Goal: Connect with others: Connect with others

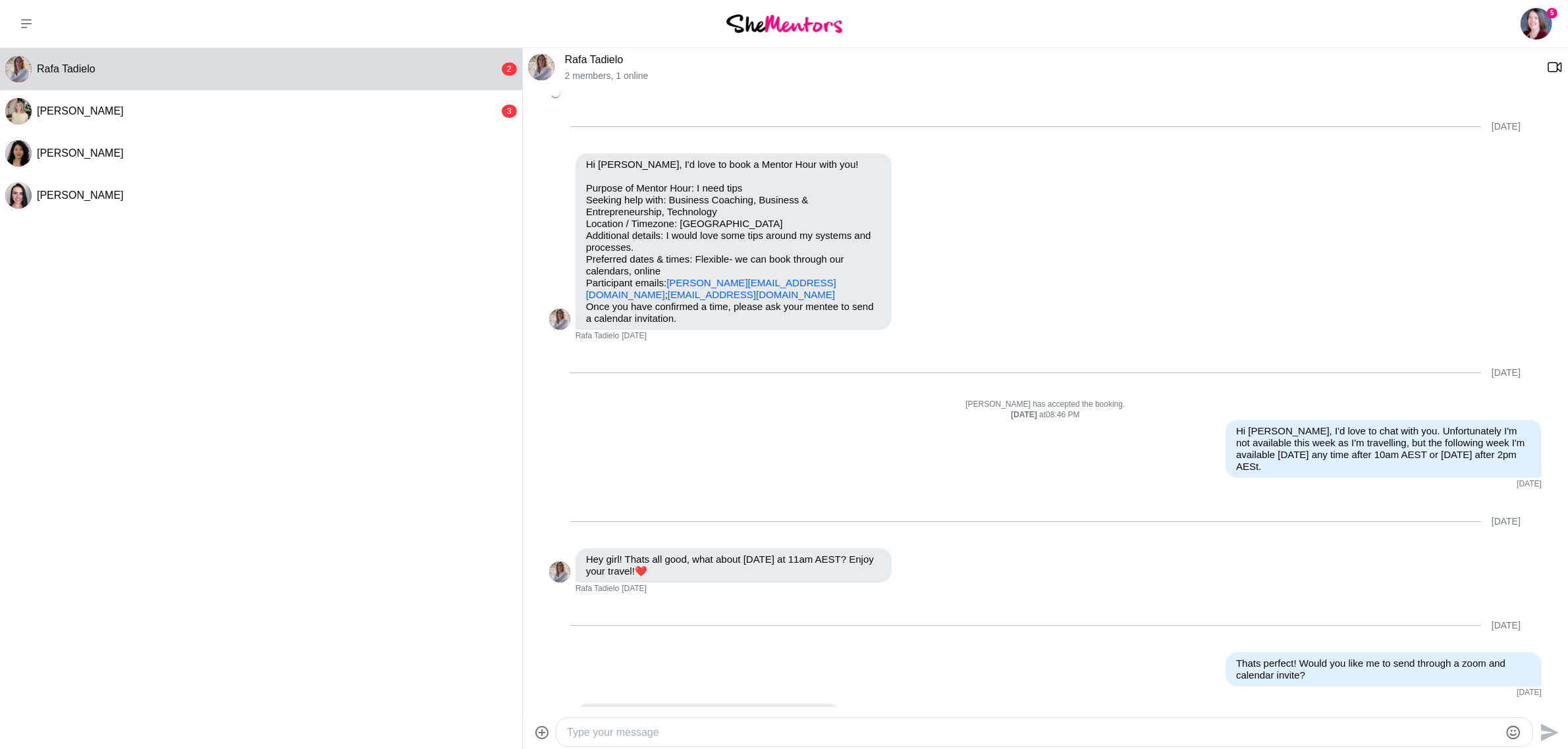
scroll to position [959, 0]
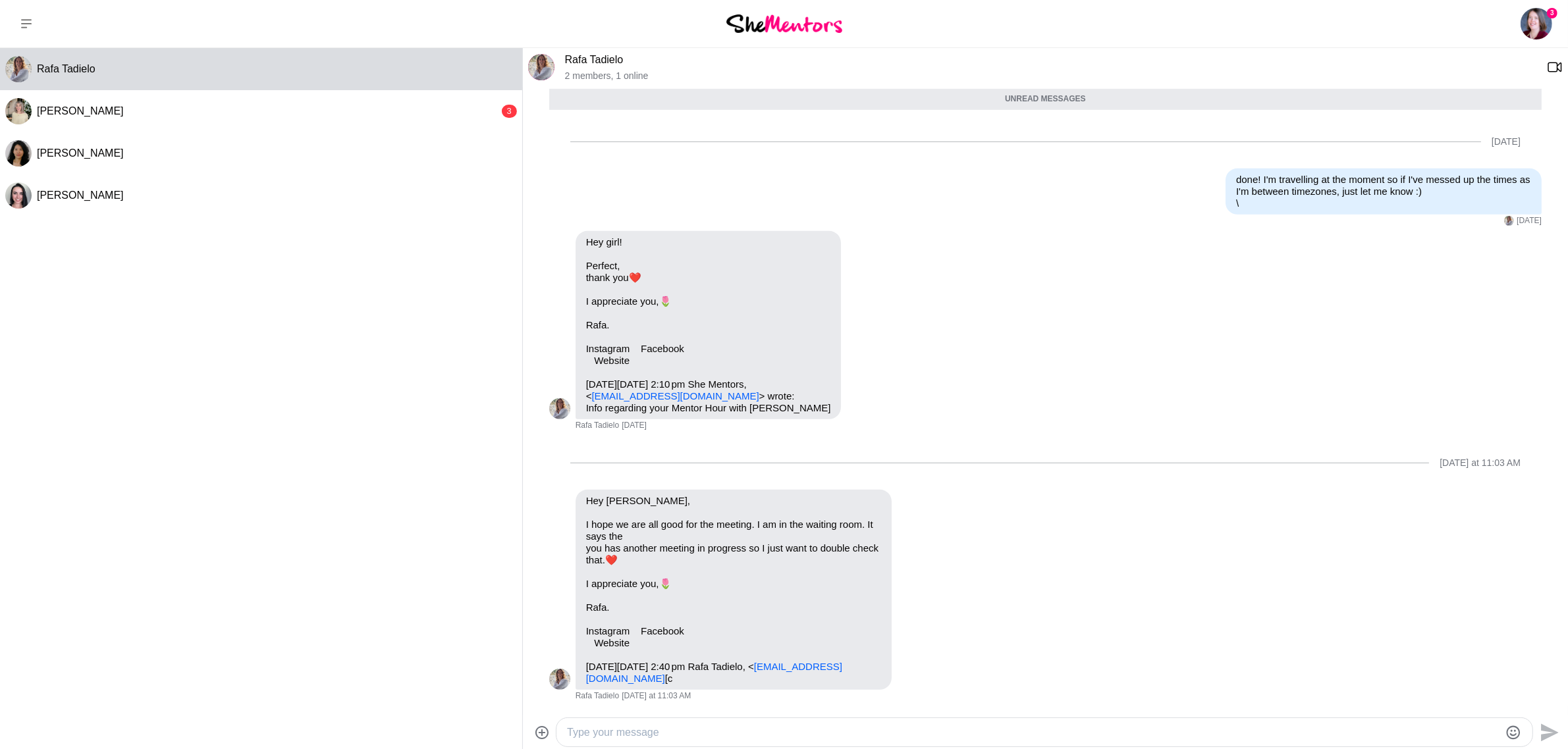
click at [1227, 33] on div "3 Dashboard Profile Saved Items (6) Messages Bookings Reviews (1) Membership Lo…" at bounding box center [1306, 23] width 523 height 48
click at [87, 61] on button "Rafa Tadielo" at bounding box center [261, 69] width 522 height 42
click at [20, 23] on button at bounding box center [26, 23] width 53 height 48
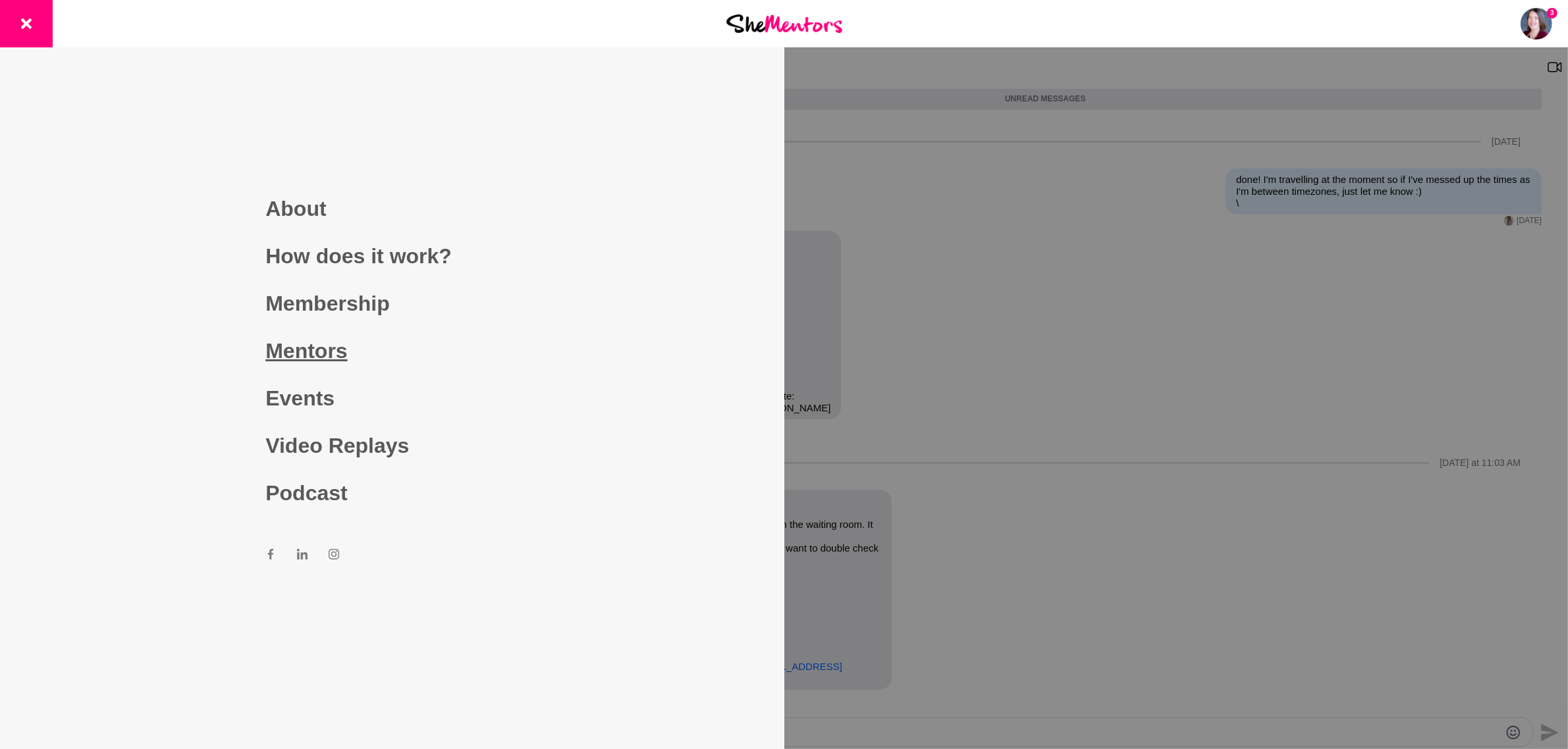
click at [314, 347] on link "Mentors" at bounding box center [391, 351] width 253 height 48
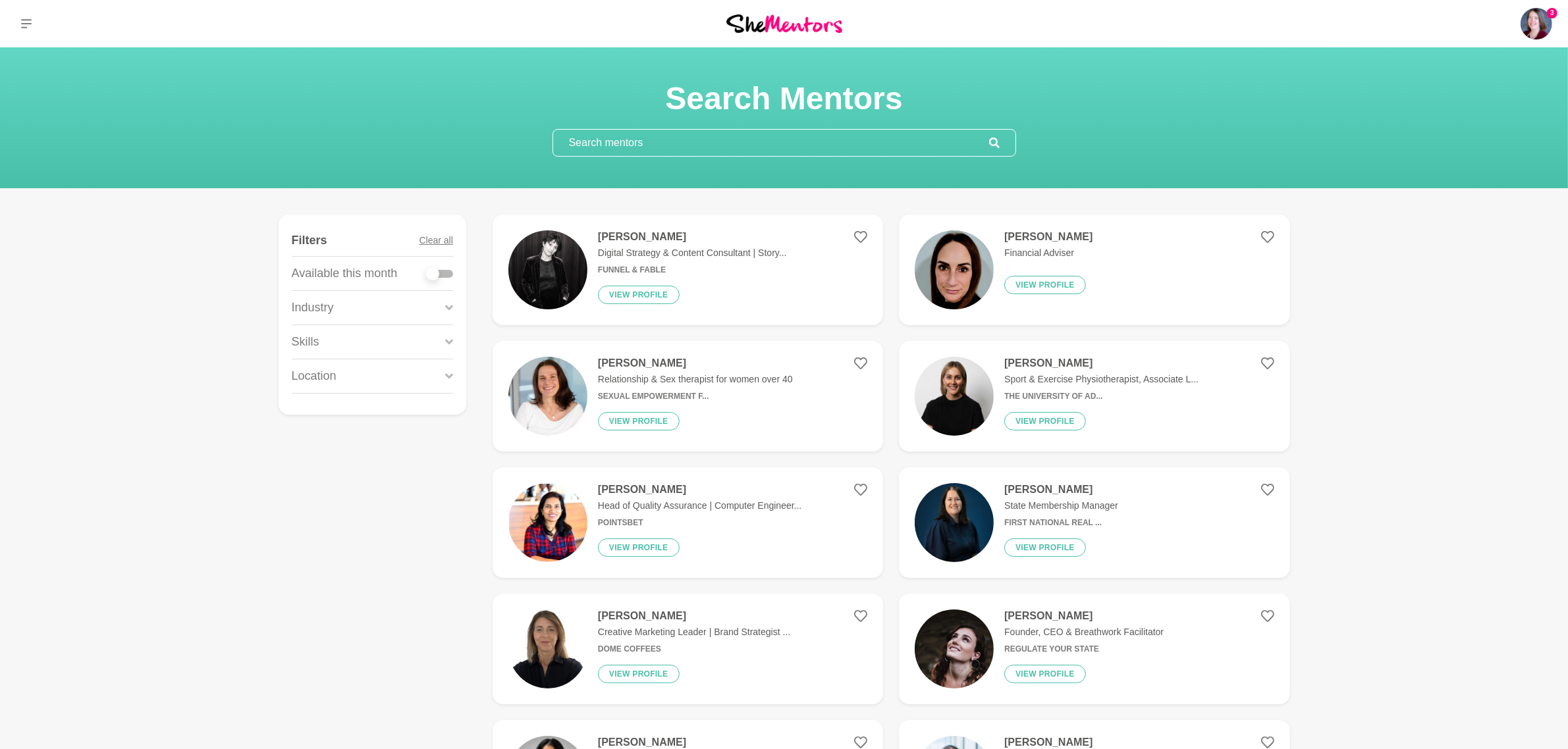
click at [755, 146] on input "text" at bounding box center [770, 142] width 436 height 26
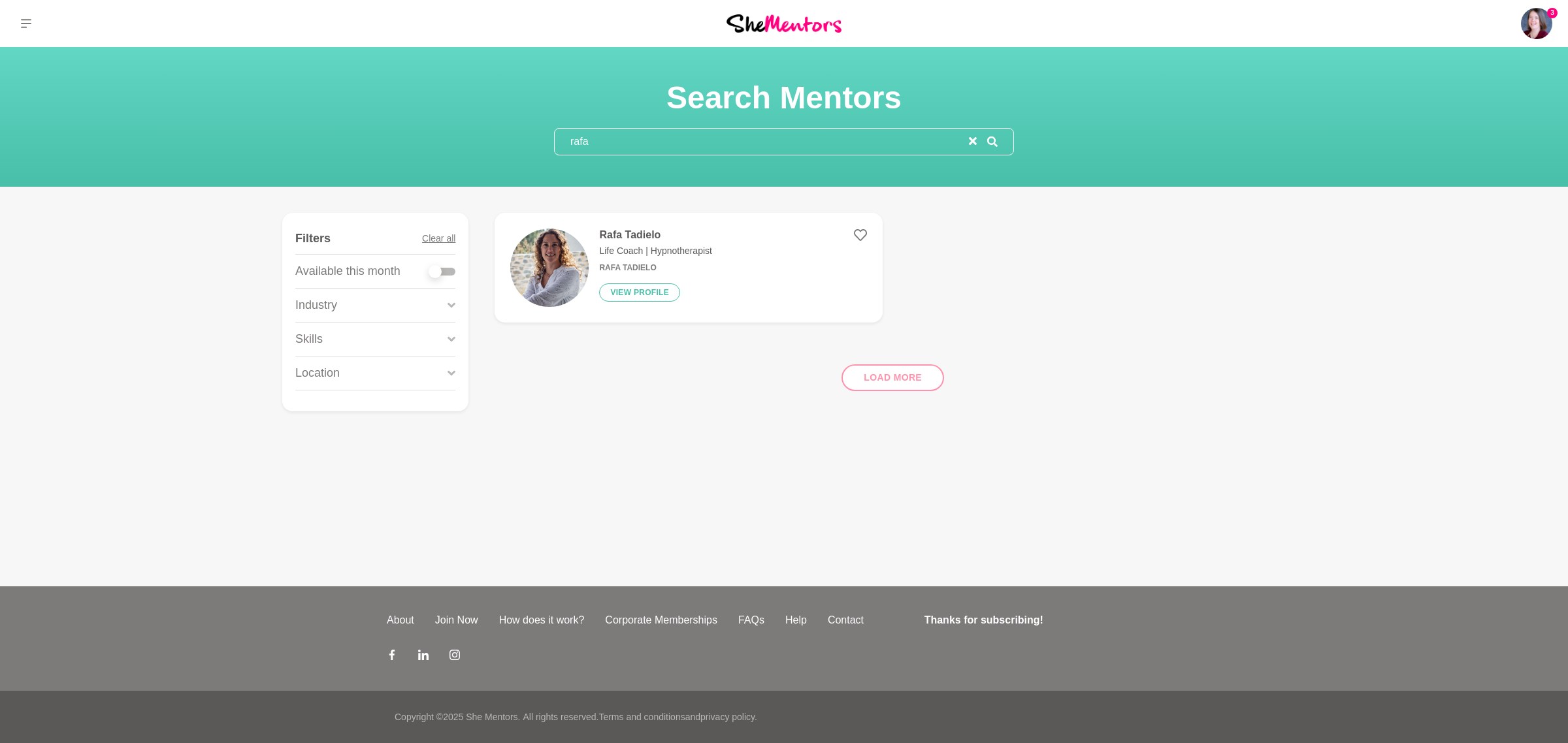
type input "rafa"
click at [637, 227] on figure "[PERSON_NAME] Life Coach | Hypnotherapist [PERSON_NAME] View profile" at bounding box center [688, 267] width 388 height 109
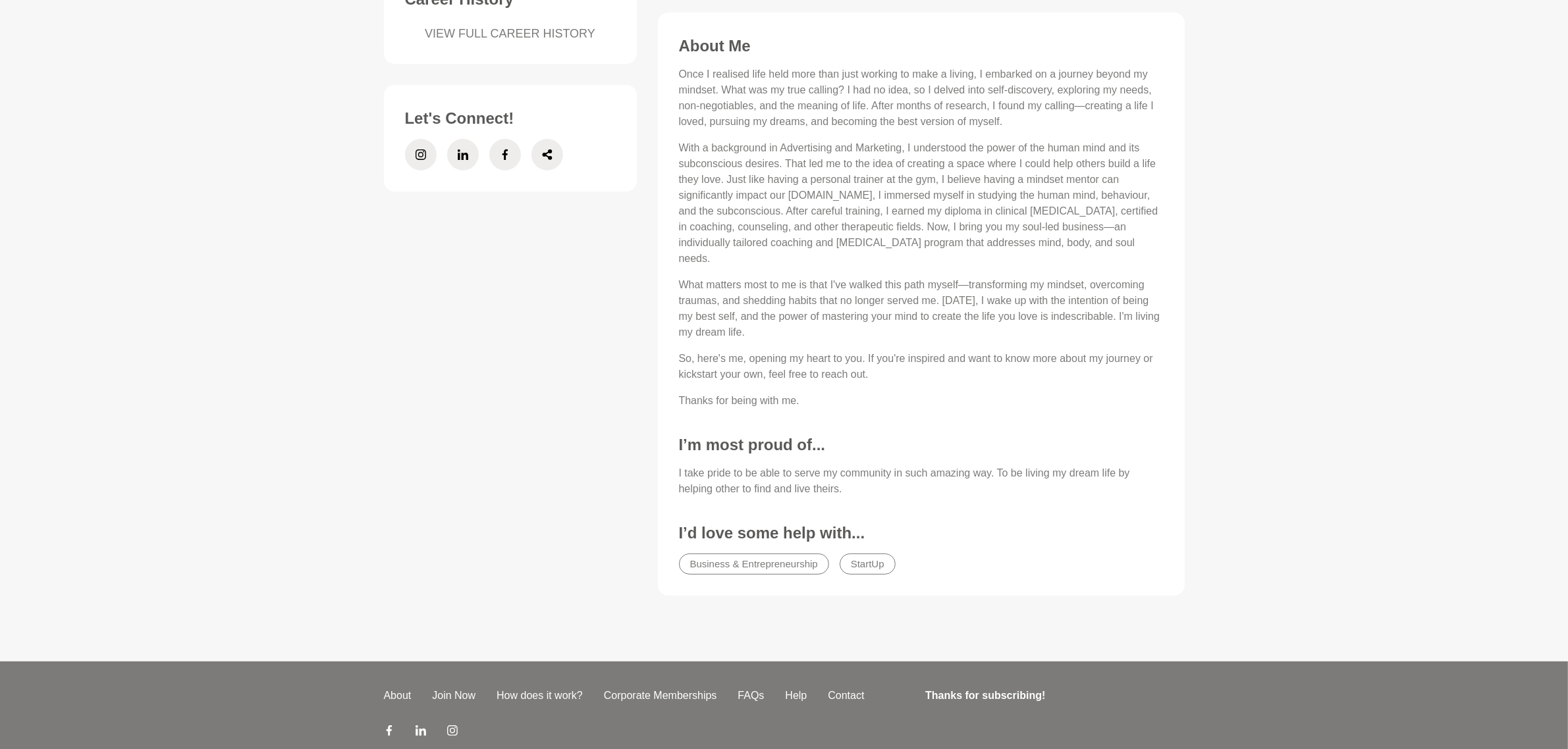
scroll to position [558, 0]
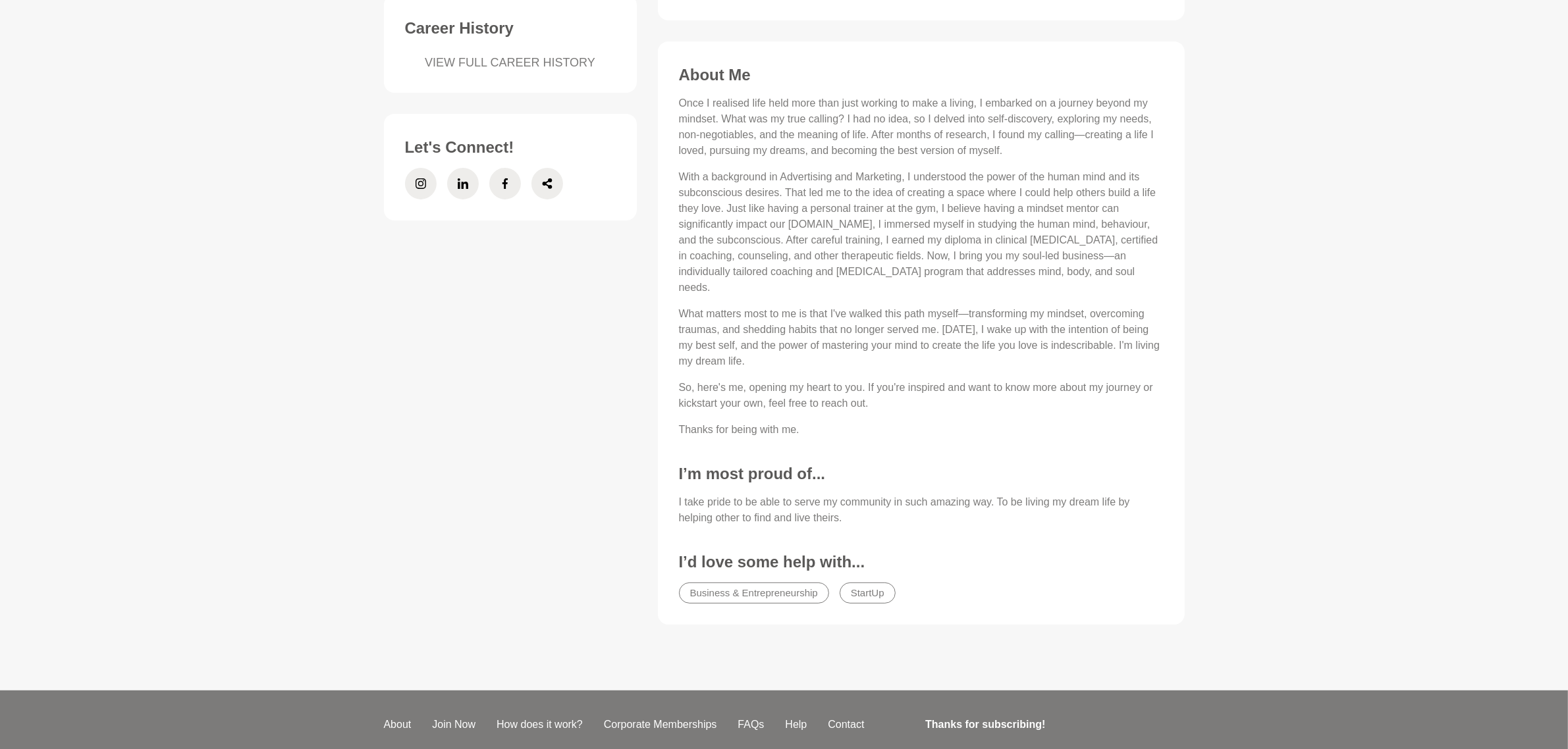
click at [275, 384] on main "Booked Out Rafa Tadielo Life Coach | Hypnotherapist [GEOGRAPHIC_DATA], [GEOGRAP…" at bounding box center [784, 90] width 1568 height 1201
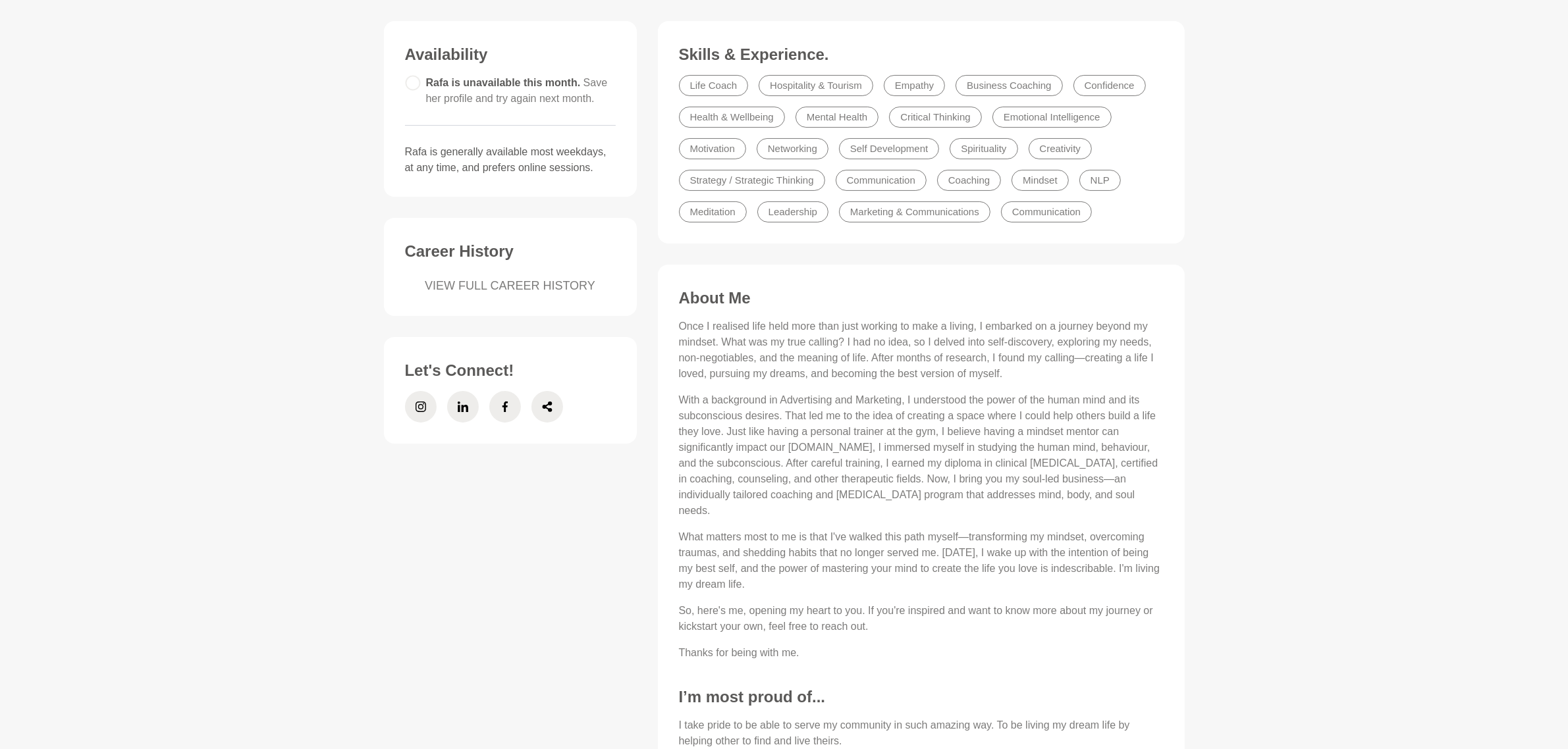
scroll to position [311, 0]
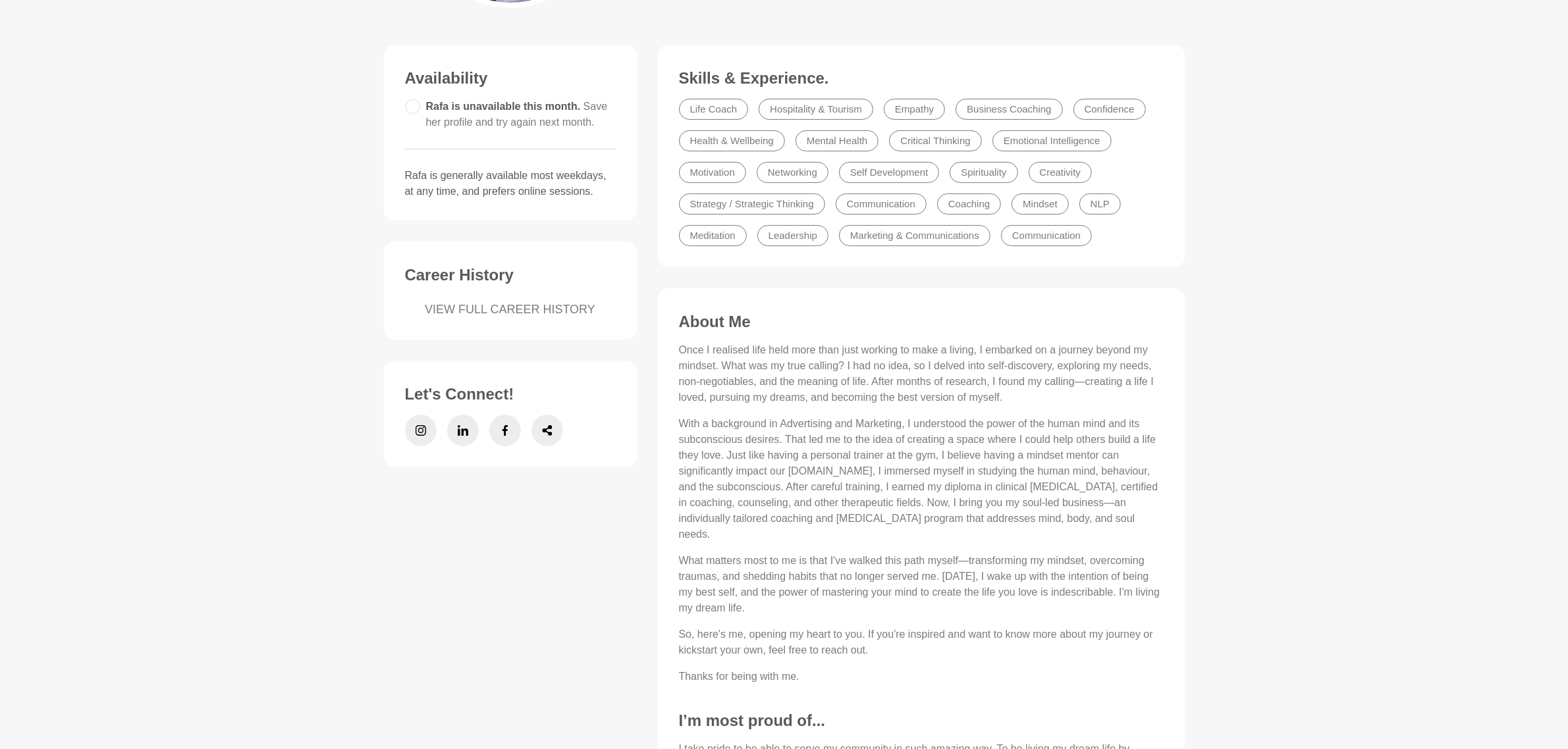
click at [558, 305] on link "VIEW FULL CAREER HISTORY" at bounding box center [510, 309] width 211 height 18
